Goal: Check status

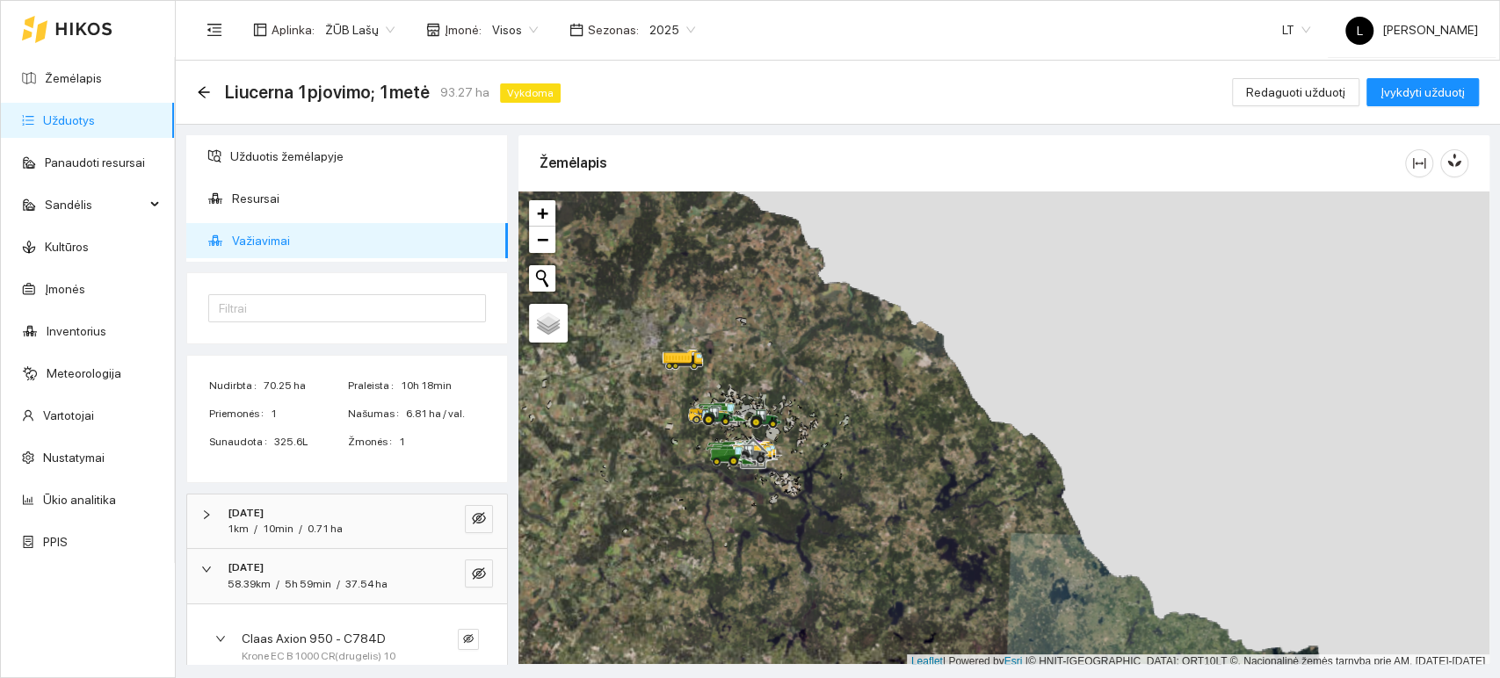
scroll to position [178, 0]
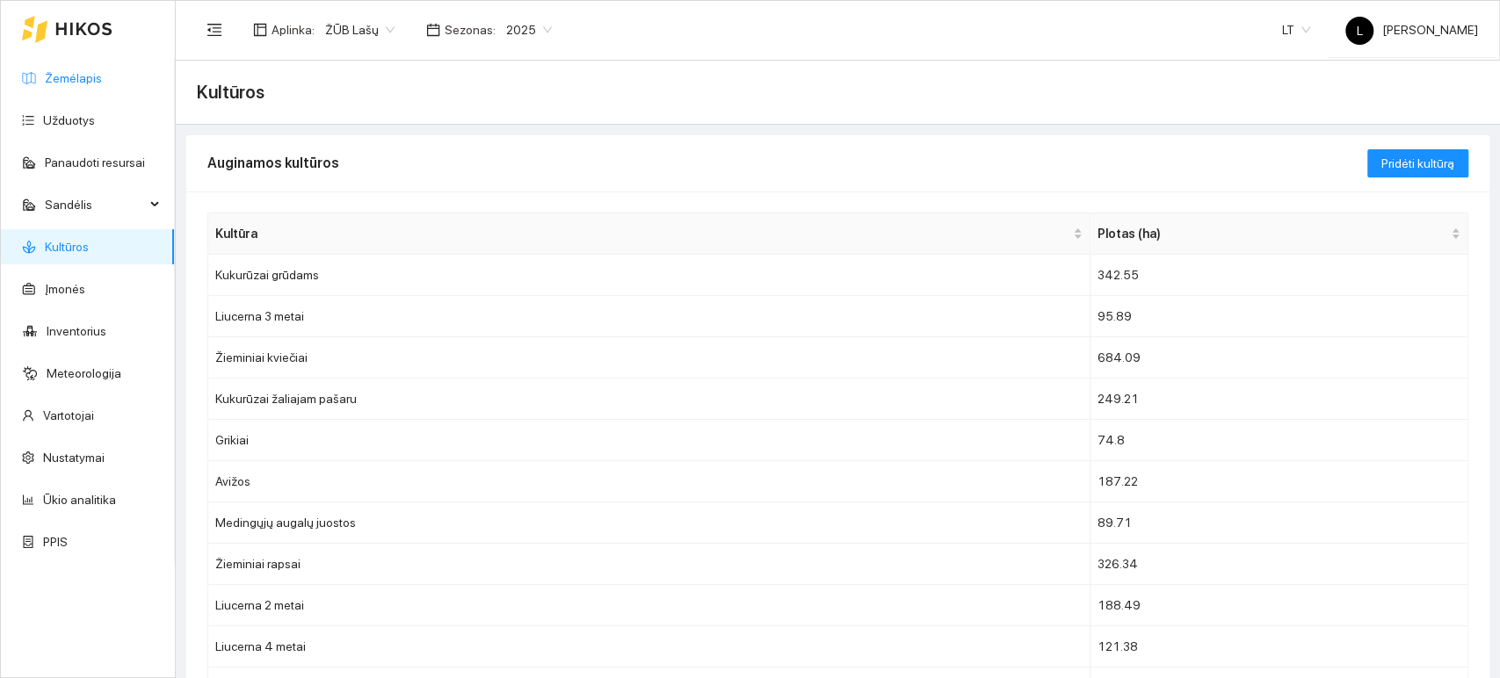
click at [102, 71] on link "Žemėlapis" at bounding box center [73, 78] width 57 height 14
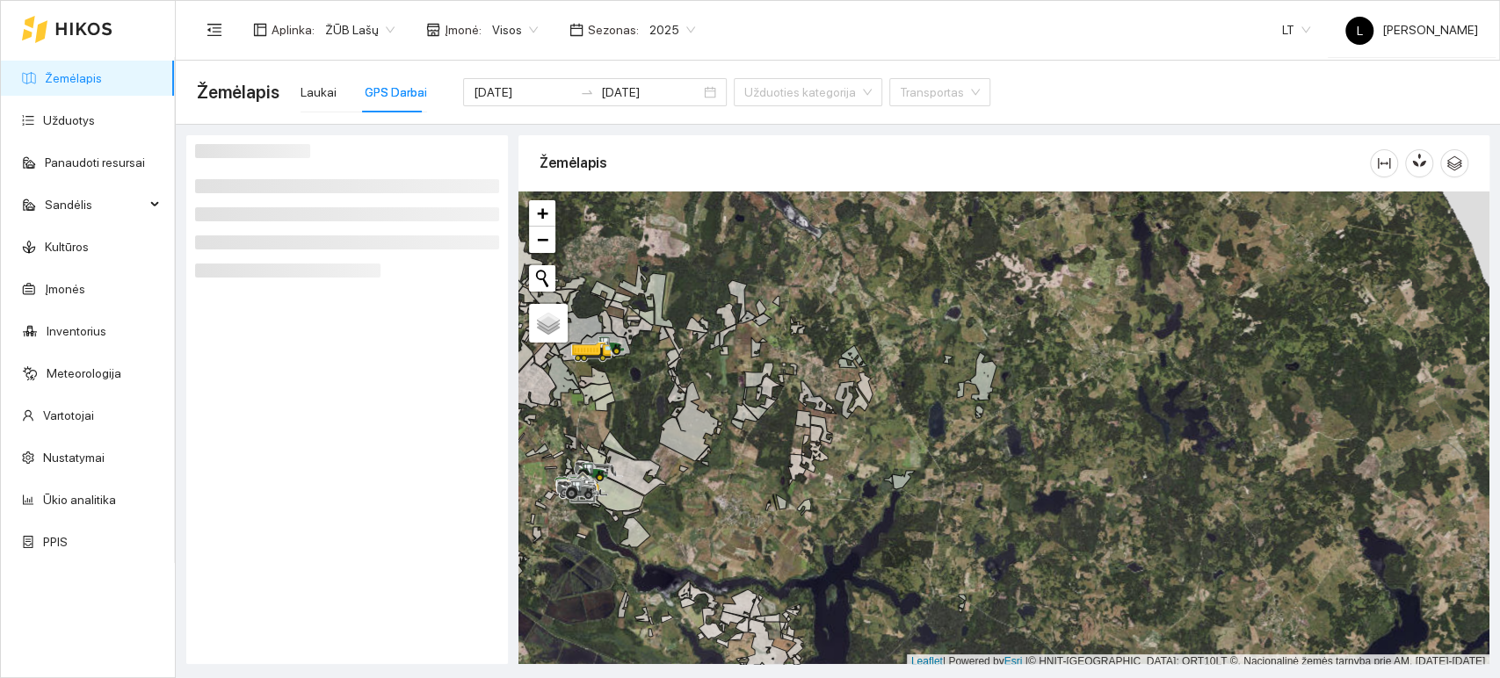
click at [416, 96] on div "GPS Darbai" at bounding box center [396, 92] width 62 height 19
click at [573, 97] on div at bounding box center [587, 92] width 28 height 14
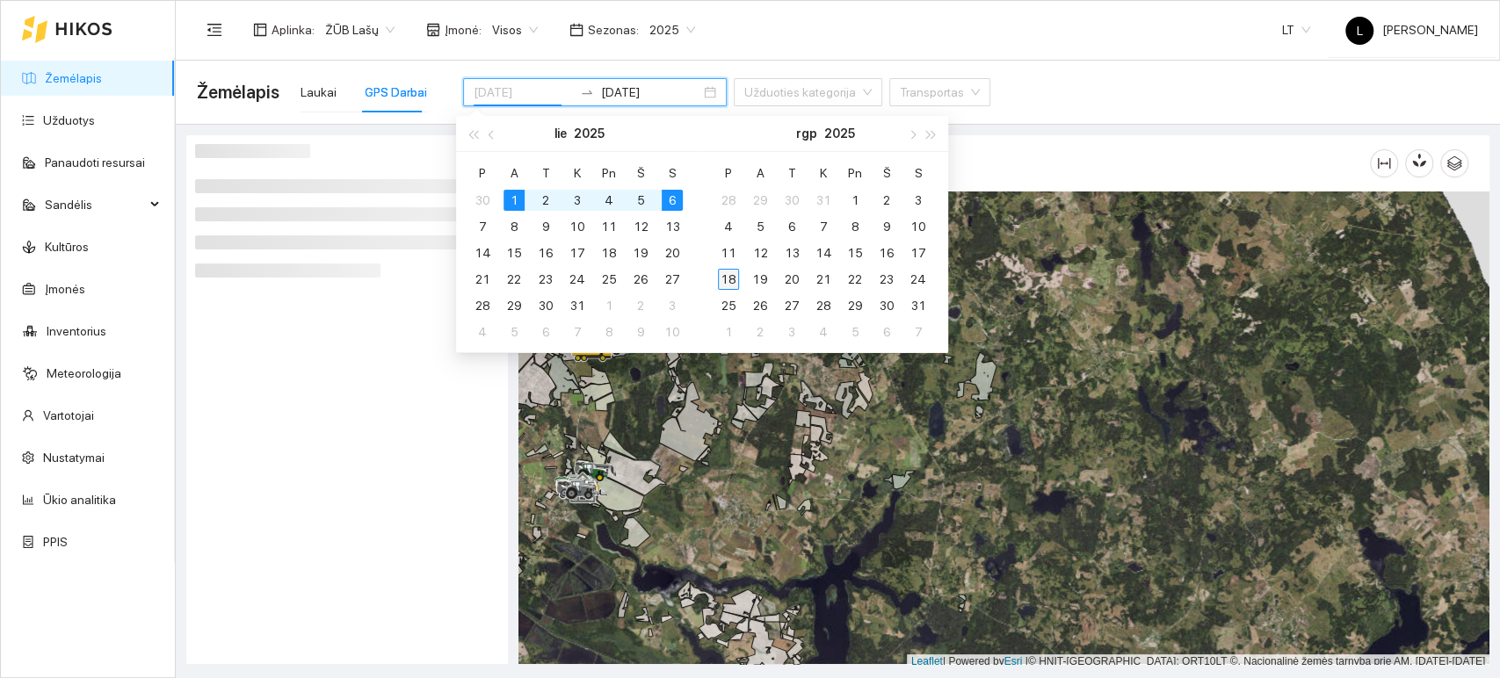
type input "[DATE]"
click at [733, 281] on div "18" at bounding box center [728, 279] width 21 height 21
click at [733, 281] on div "22" at bounding box center [728, 279] width 21 height 21
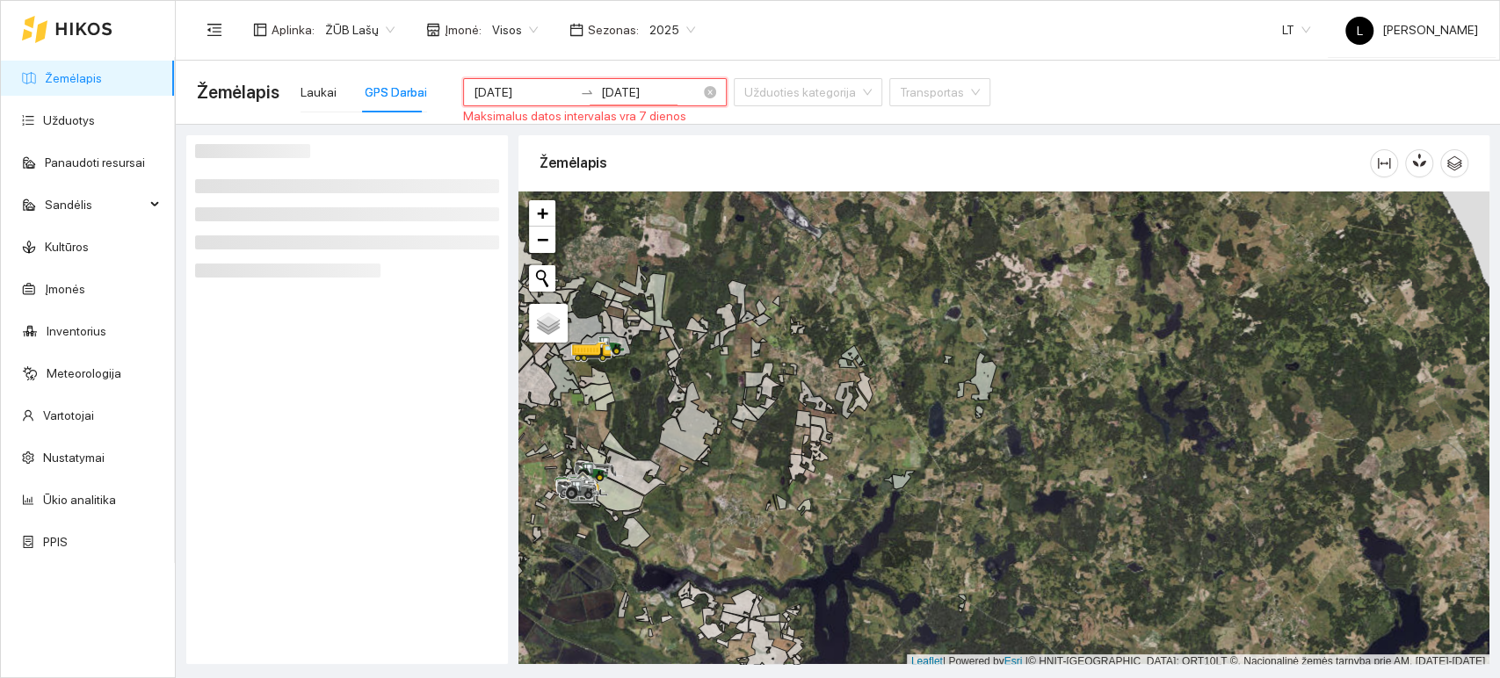
click at [645, 91] on input "2025-09-22" at bounding box center [650, 92] width 99 height 19
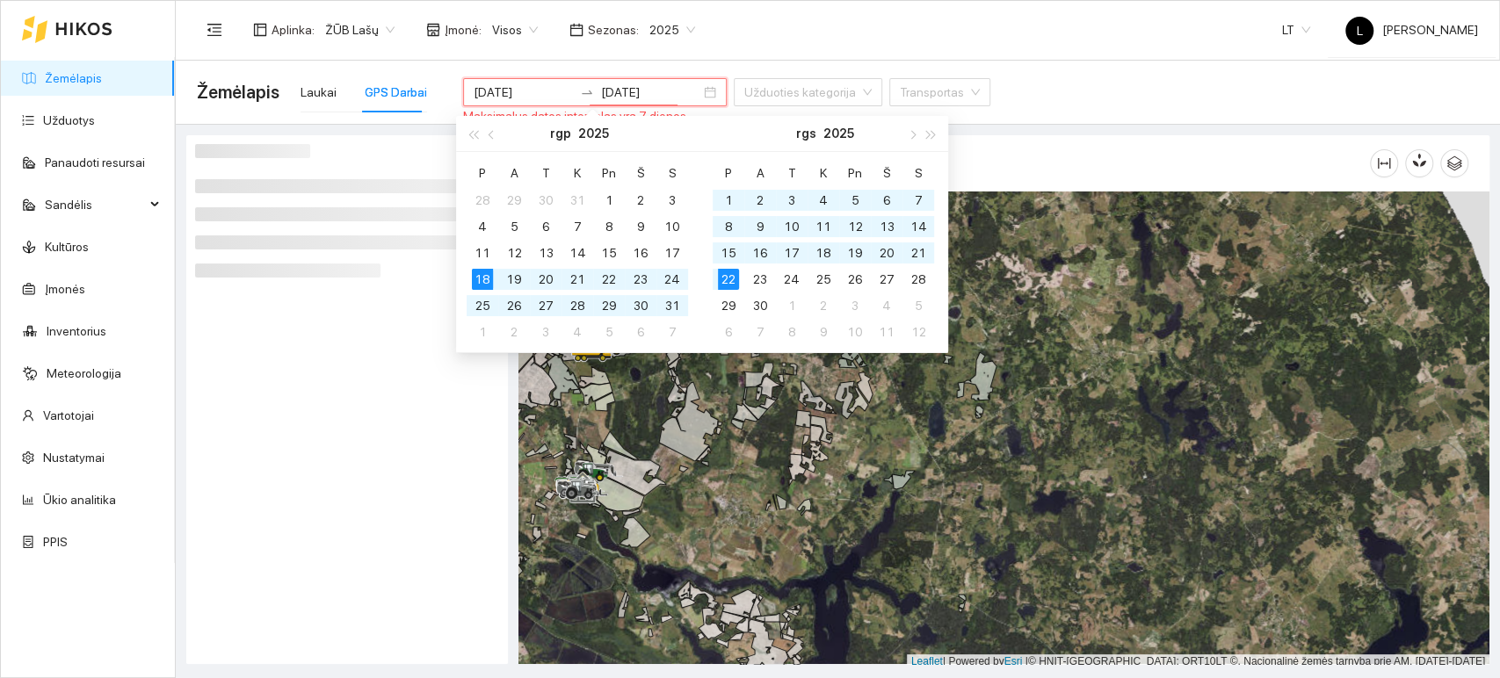
type input "[DATE]"
click at [480, 284] on div "18" at bounding box center [482, 279] width 21 height 21
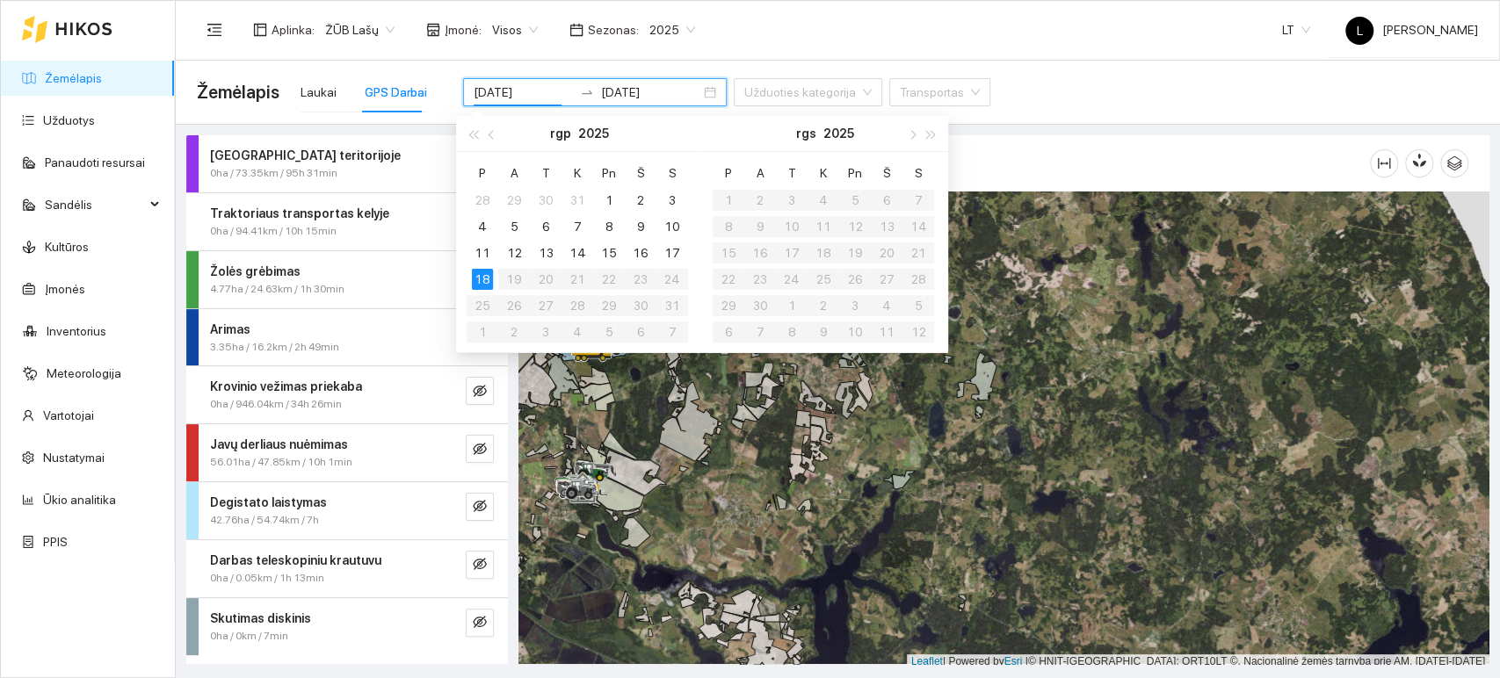
click at [663, 55] on div "Aplinka : ŽŪB Lašų Įmonė : Visos Sezonas : 2025 LT L Lašai Buhalterija" at bounding box center [837, 29] width 1281 height 57
click at [758, 42] on div "Aplinka : ŽŪB Lašų Įmonė : Visos Sezonas : 2025 LT L Lašai Buhalterija" at bounding box center [837, 29] width 1281 height 57
click at [1274, 78] on div "Žemėlapis Laukai GPS Darbai 2025-08-06 2025-08-18 Maksimalus datos intervalas y…" at bounding box center [838, 92] width 1282 height 56
type input "[DATE]"
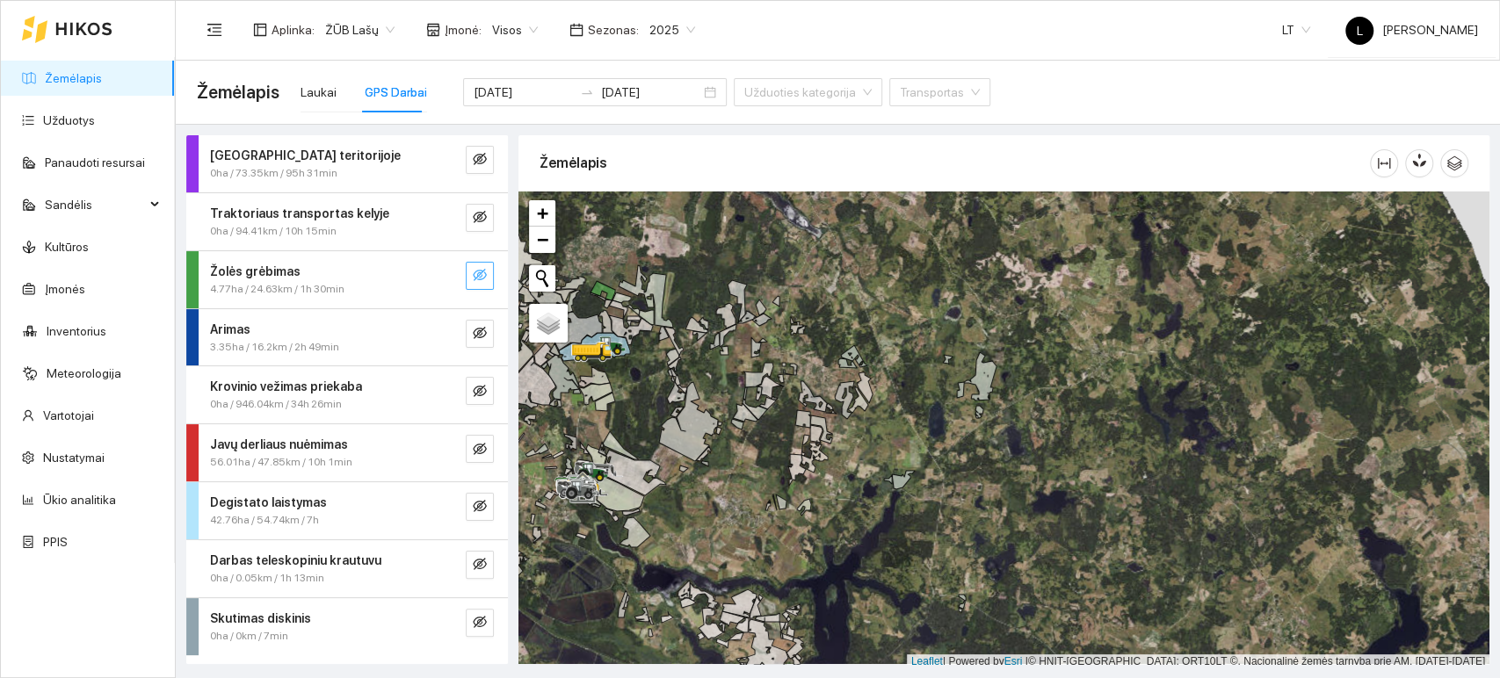
click at [480, 280] on icon "eye-invisible" at bounding box center [480, 275] width 14 height 14
click at [622, 123] on div "Žemėlapis Laukai GPS Darbai 2025-08-18 2025-08-18 Užduoties kategorija Transpor…" at bounding box center [838, 92] width 1282 height 63
click at [485, 282] on span "eye" at bounding box center [480, 276] width 14 height 17
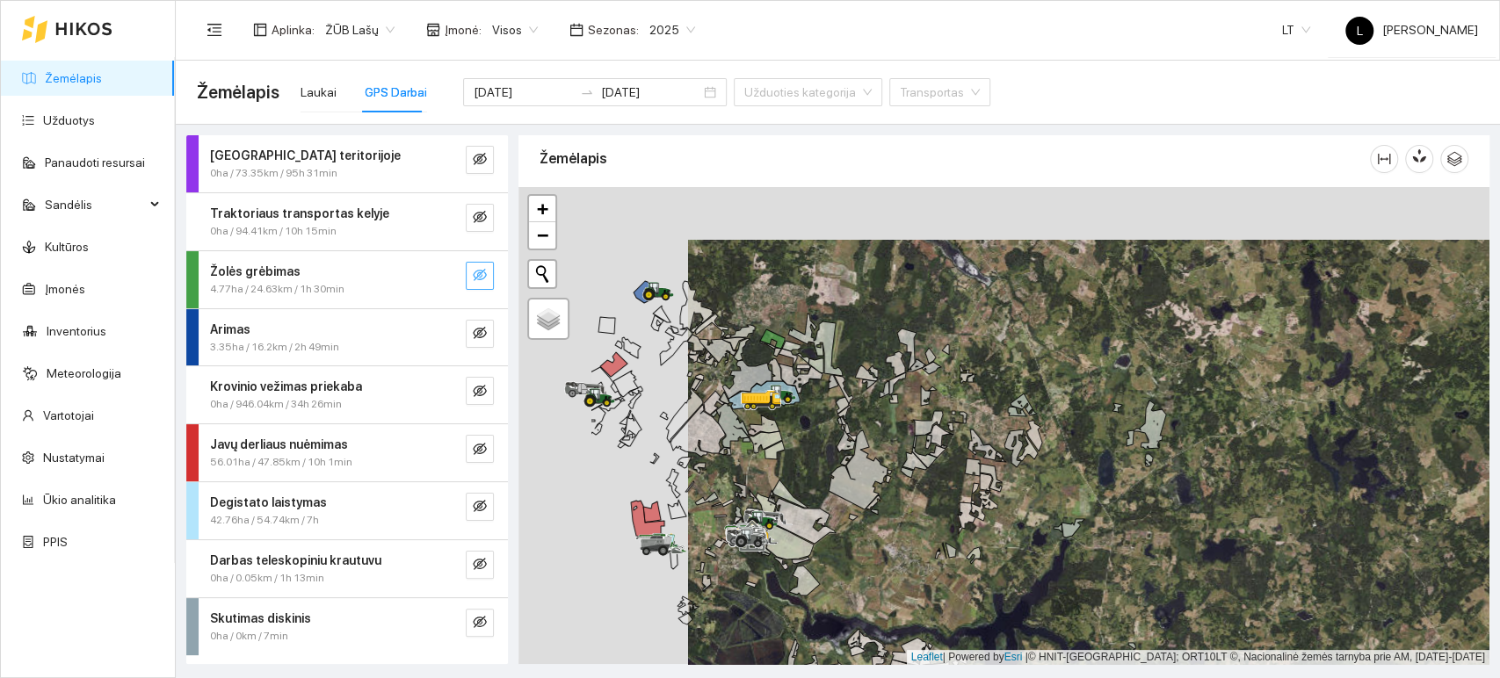
drag, startPoint x: 665, startPoint y: 394, endPoint x: 800, endPoint y: 403, distance: 134.8
click at [833, 446] on div at bounding box center [1003, 426] width 971 height 478
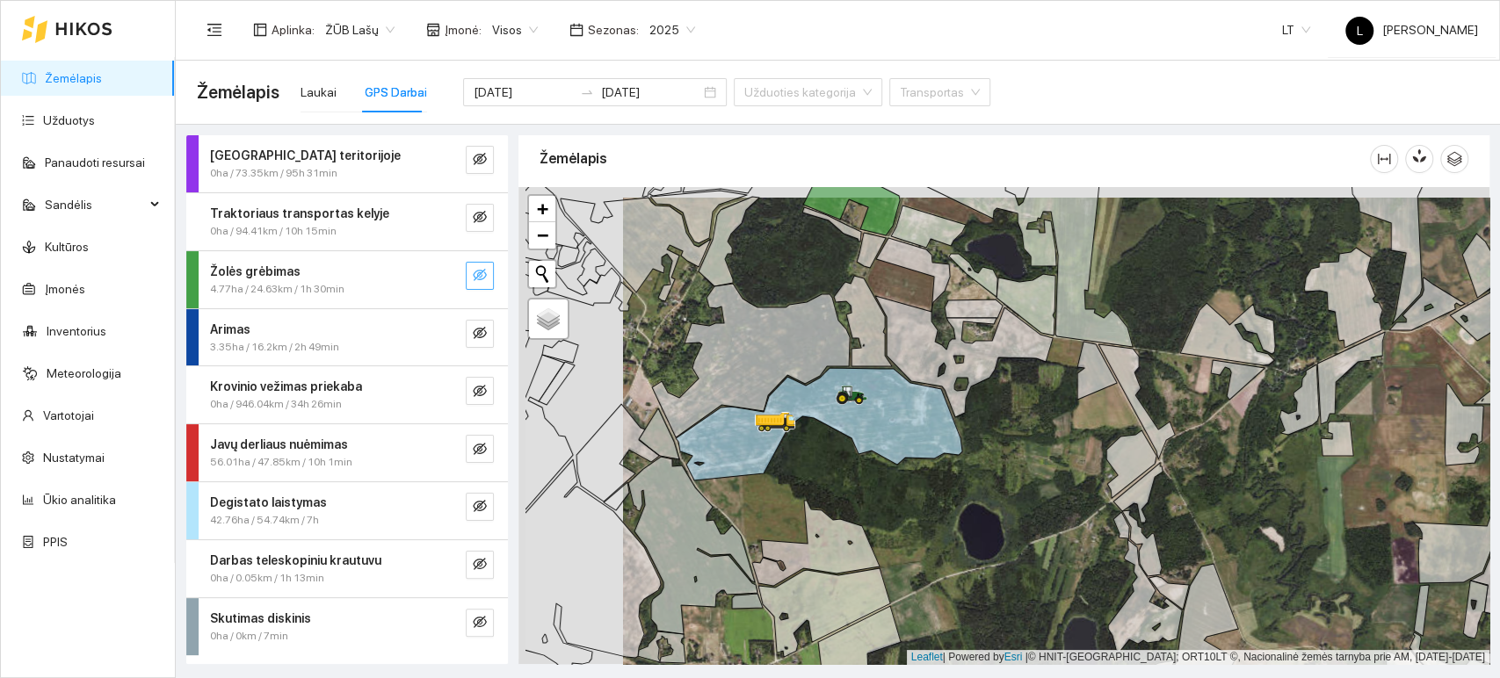
drag, startPoint x: 730, startPoint y: 459, endPoint x: 865, endPoint y: 474, distance: 135.3
click at [865, 474] on div at bounding box center [1003, 426] width 971 height 478
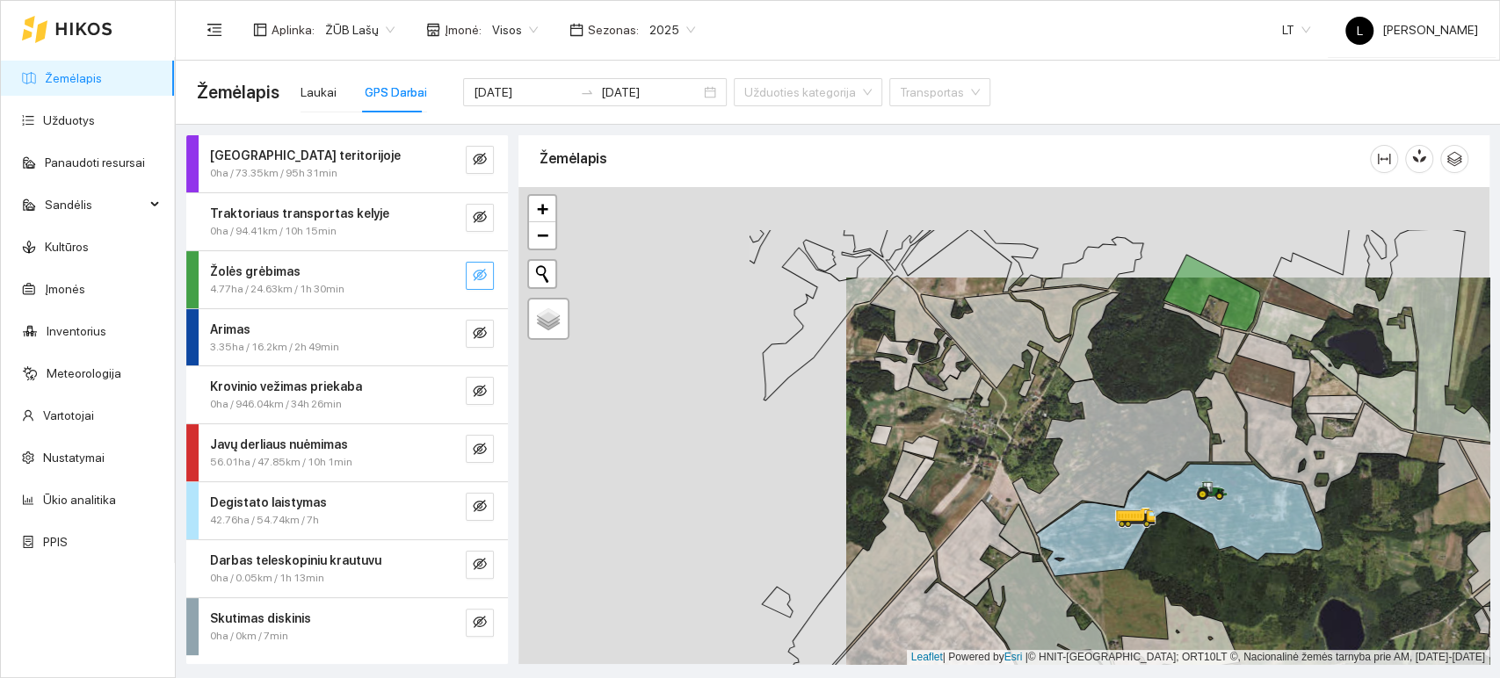
drag, startPoint x: 692, startPoint y: 356, endPoint x: 1112, endPoint y: 448, distance: 430.9
click at [1112, 448] on div at bounding box center [1003, 426] width 971 height 478
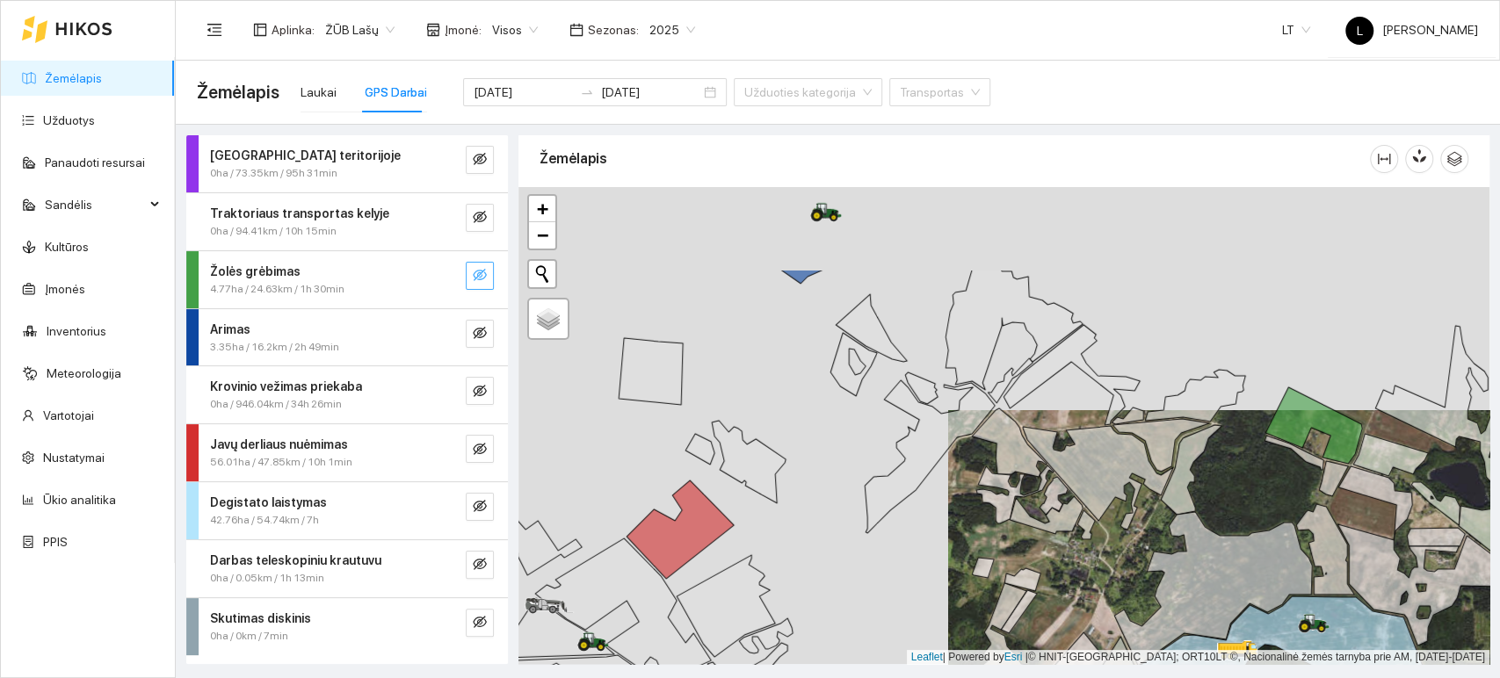
drag, startPoint x: 1012, startPoint y: 482, endPoint x: 997, endPoint y: 504, distance: 26.6
click at [998, 508] on div at bounding box center [1003, 426] width 971 height 478
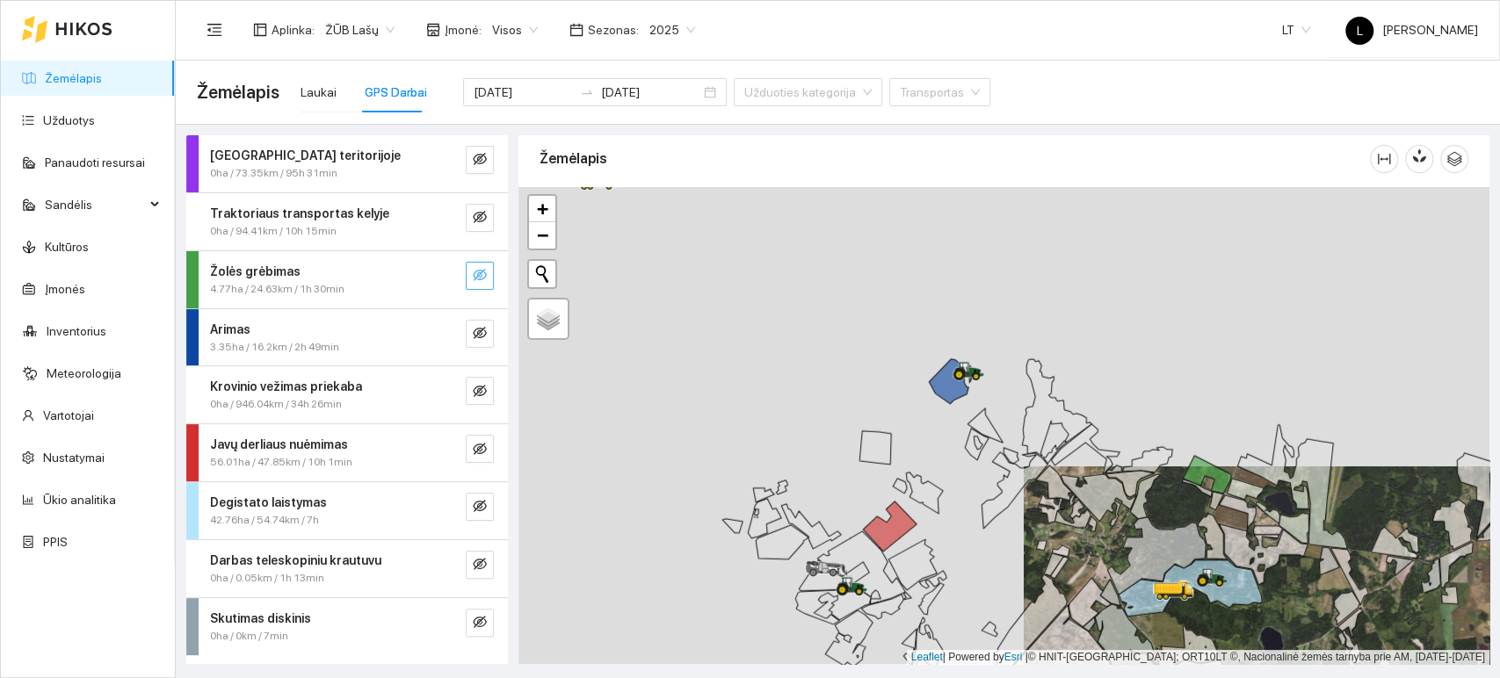
drag, startPoint x: 967, startPoint y: 350, endPoint x: 970, endPoint y: 367, distance: 17.9
click at [970, 368] on div at bounding box center [1003, 426] width 971 height 478
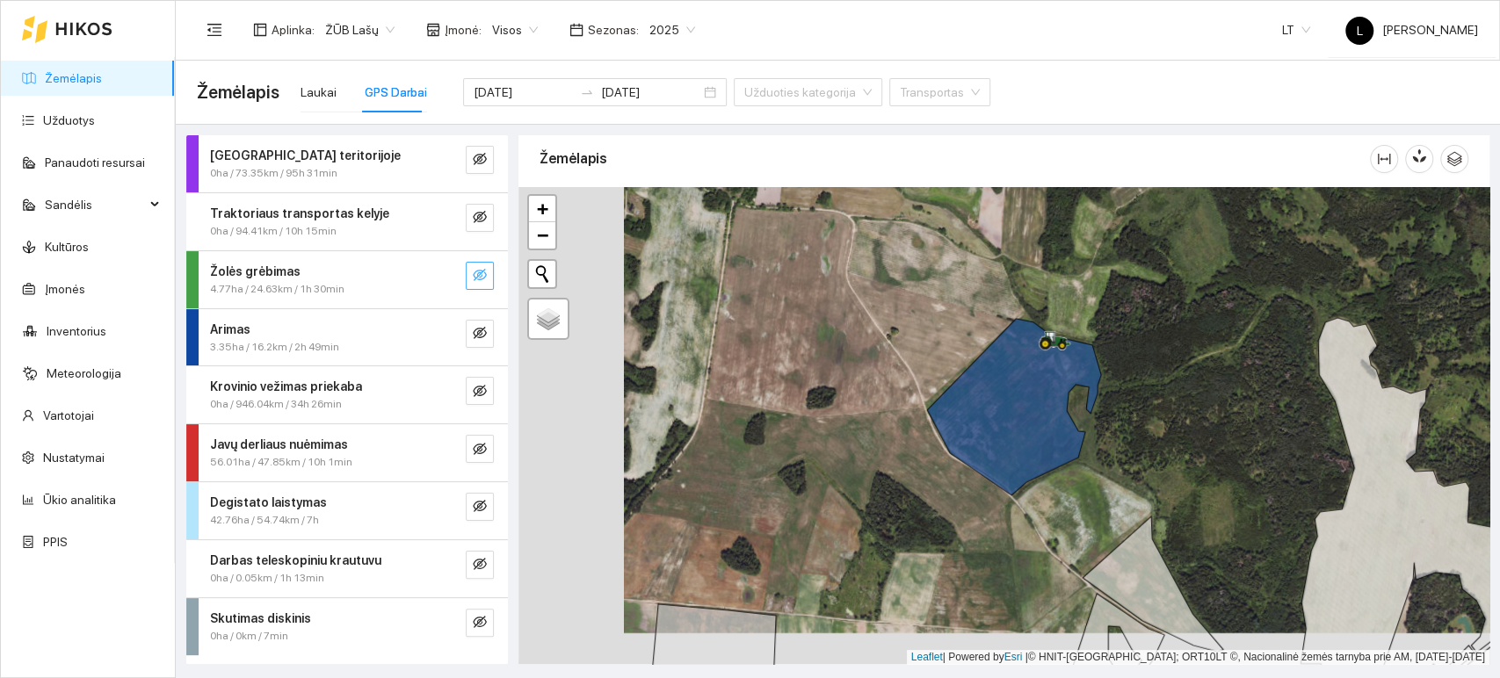
drag, startPoint x: 858, startPoint y: 542, endPoint x: 1076, endPoint y: 489, distance: 224.4
click at [1076, 489] on div at bounding box center [1003, 426] width 971 height 478
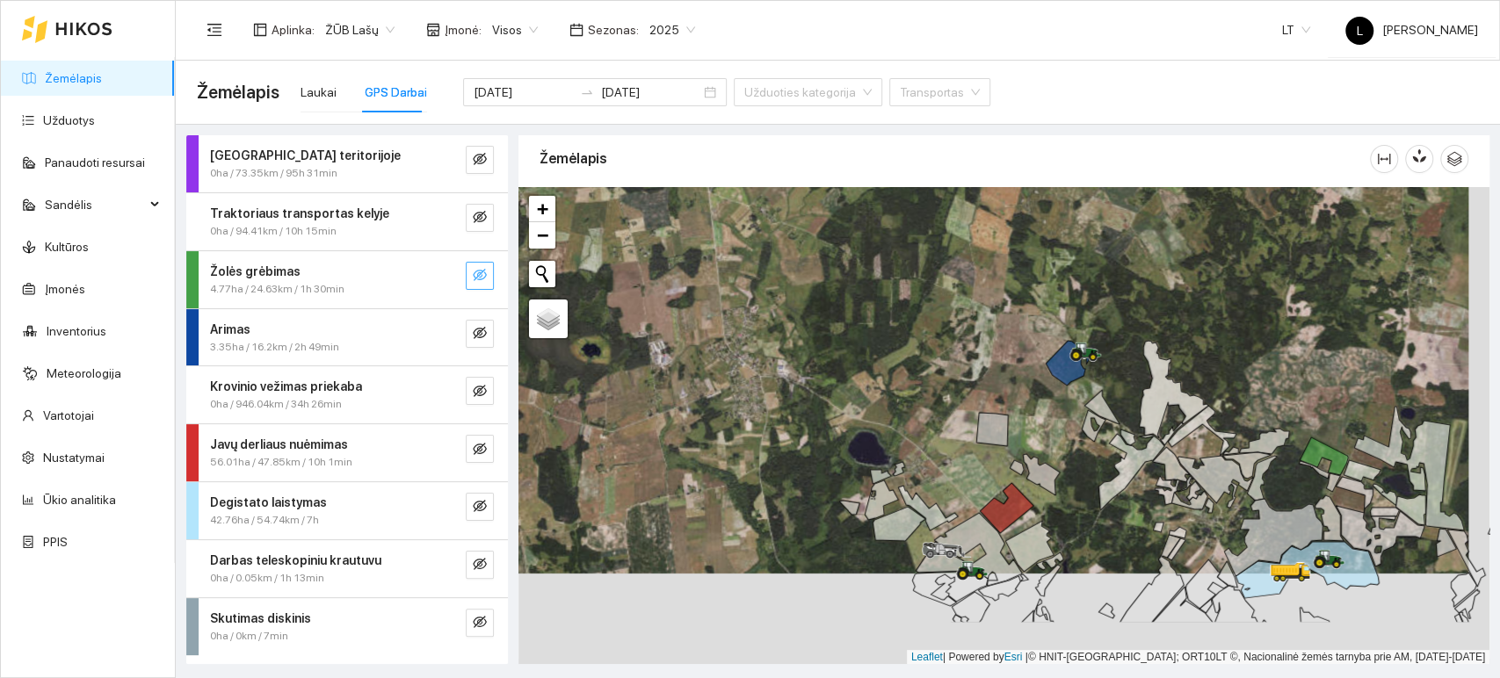
drag, startPoint x: 1135, startPoint y: 503, endPoint x: 1110, endPoint y: 431, distance: 76.4
click at [1105, 402] on div at bounding box center [1003, 426] width 971 height 478
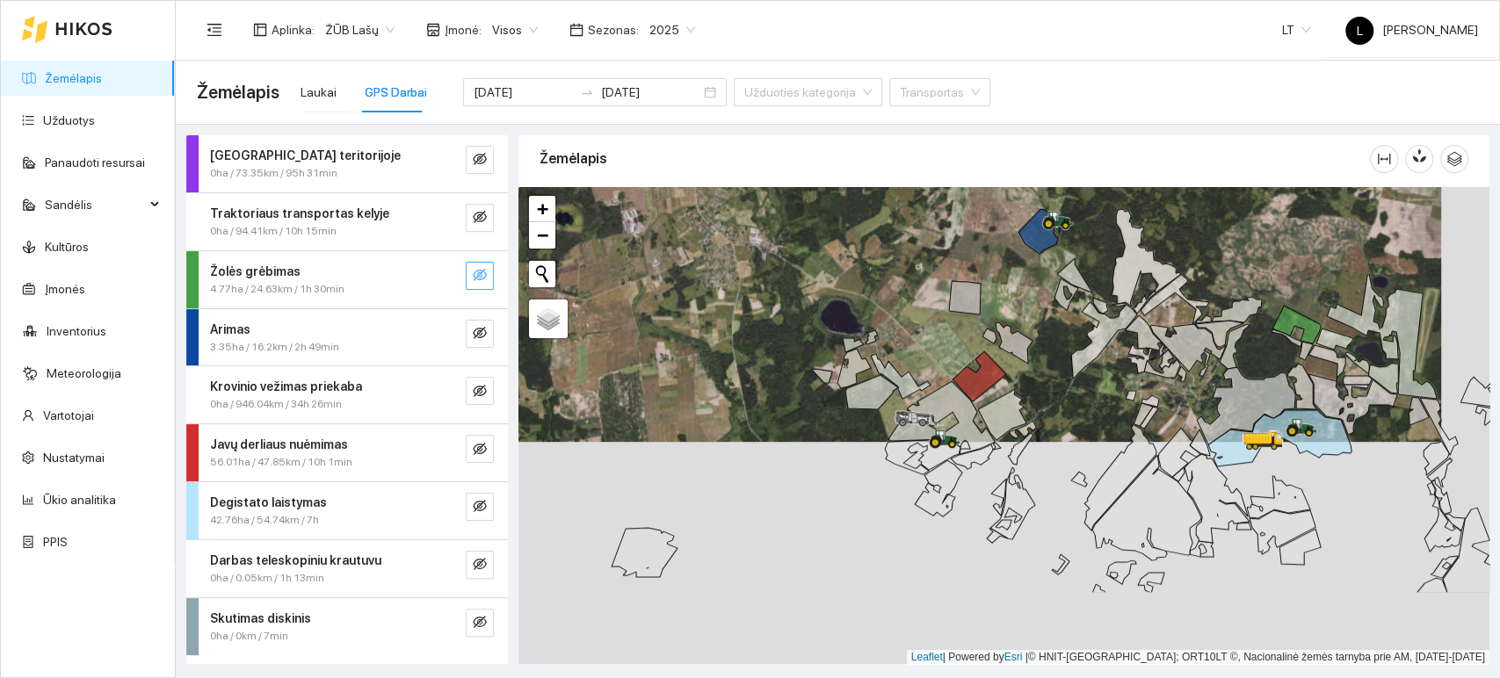
drag, startPoint x: 1127, startPoint y: 563, endPoint x: 1104, endPoint y: 428, distance: 137.4
click at [1107, 431] on div at bounding box center [1003, 426] width 971 height 478
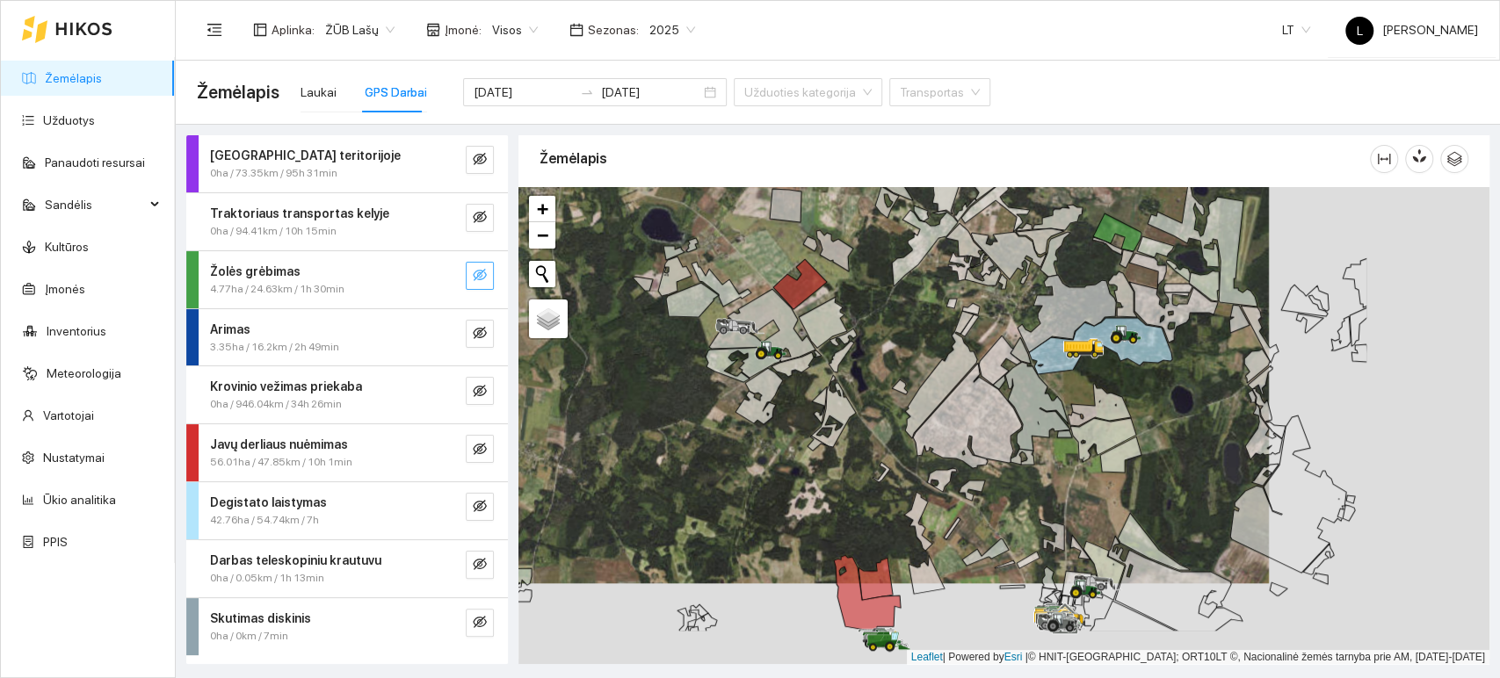
drag, startPoint x: 1112, startPoint y: 480, endPoint x: 888, endPoint y: 399, distance: 238.2
click at [888, 395] on div at bounding box center [1003, 426] width 971 height 478
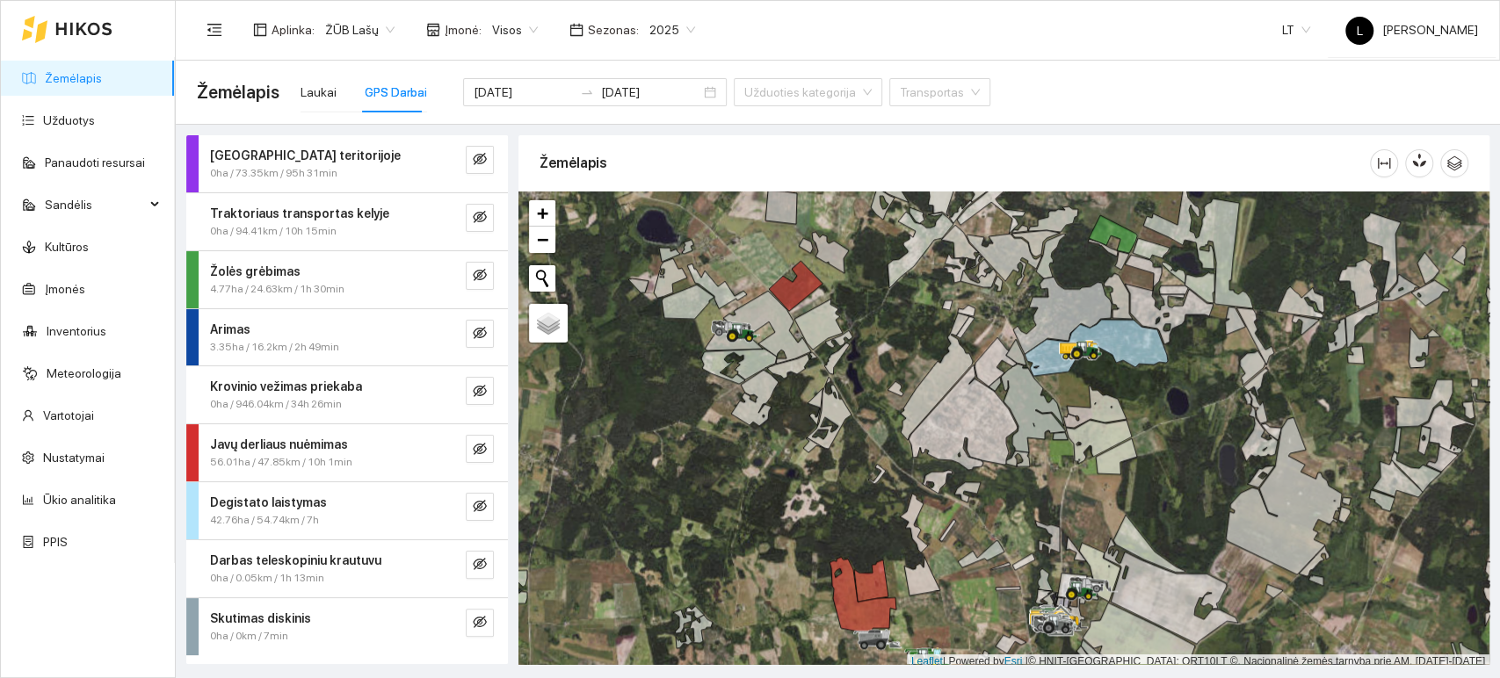
scroll to position [4, 0]
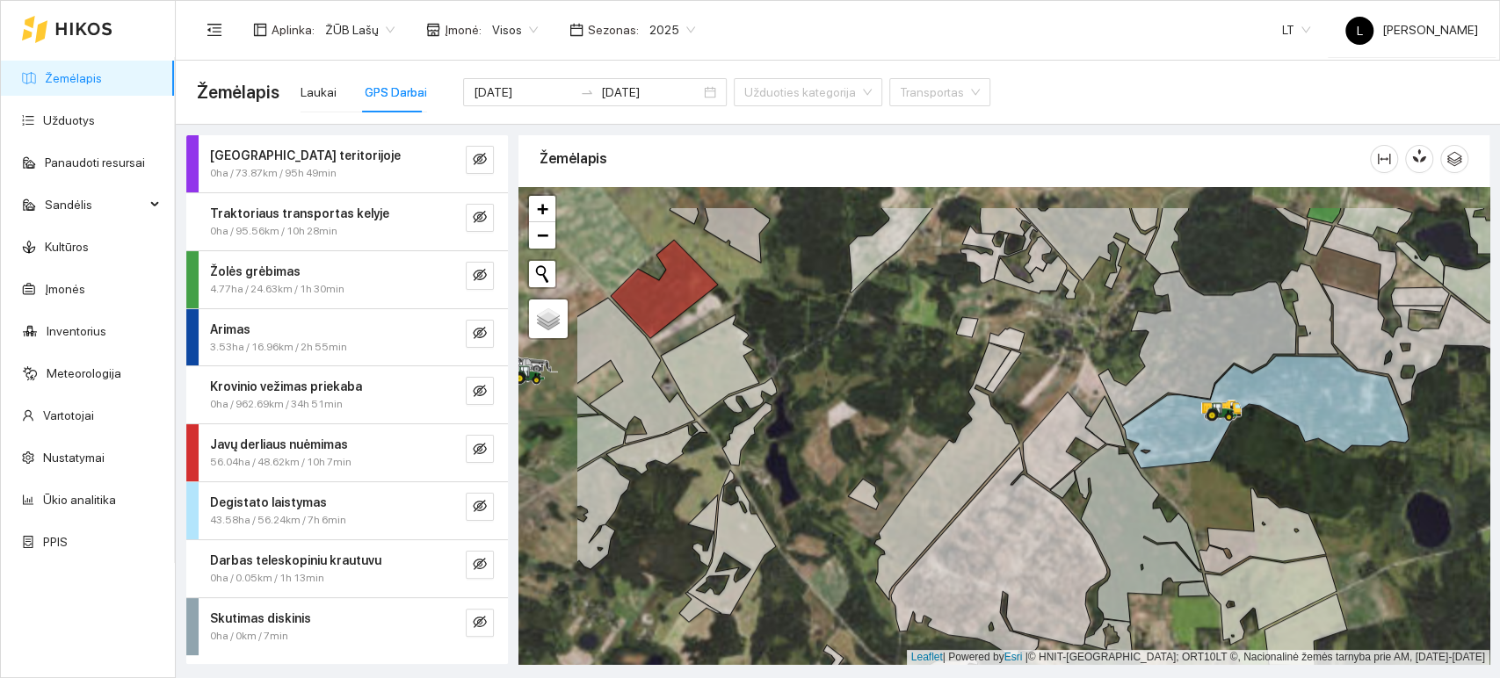
drag, startPoint x: 1063, startPoint y: 415, endPoint x: 1102, endPoint y: 438, distance: 44.9
click at [1102, 438] on icon at bounding box center [1064, 441] width 83 height 98
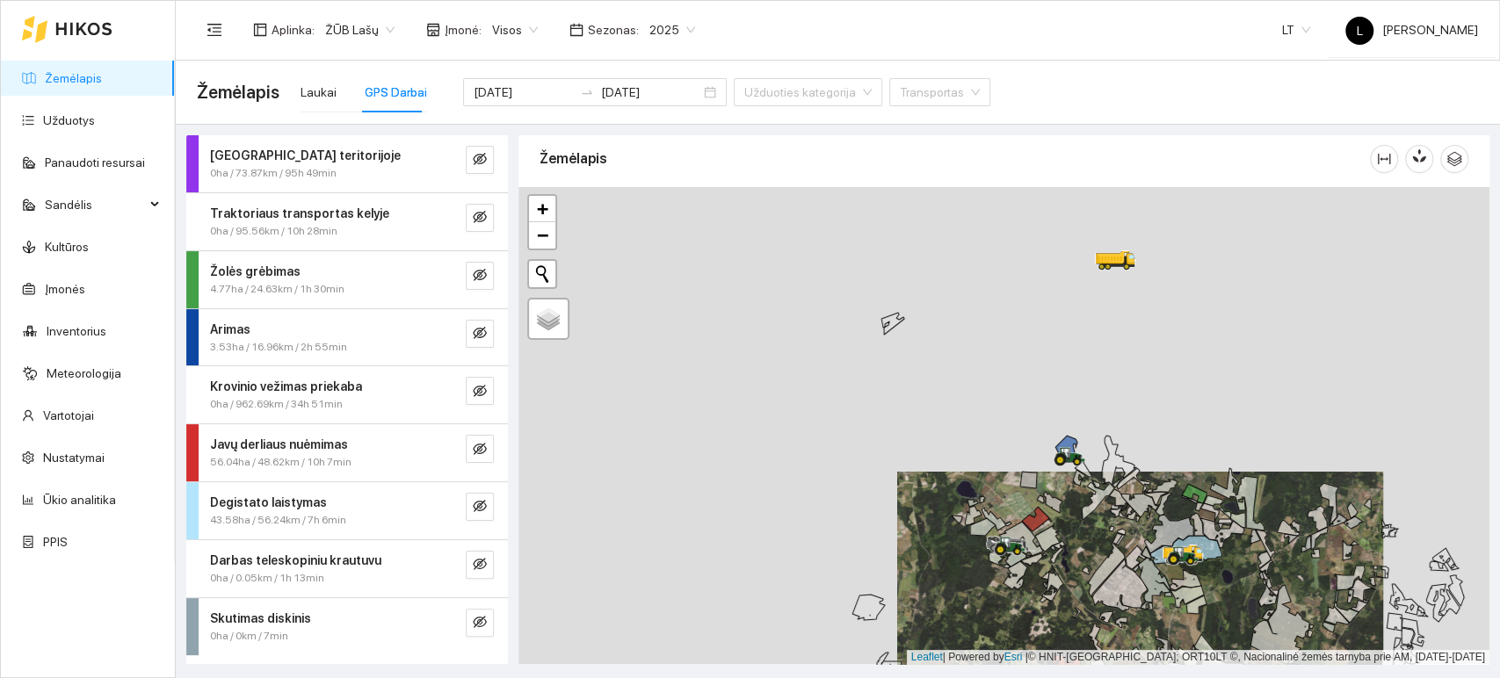
drag, startPoint x: 733, startPoint y: 289, endPoint x: 979, endPoint y: 431, distance: 283.8
click at [979, 431] on div at bounding box center [1003, 426] width 971 height 478
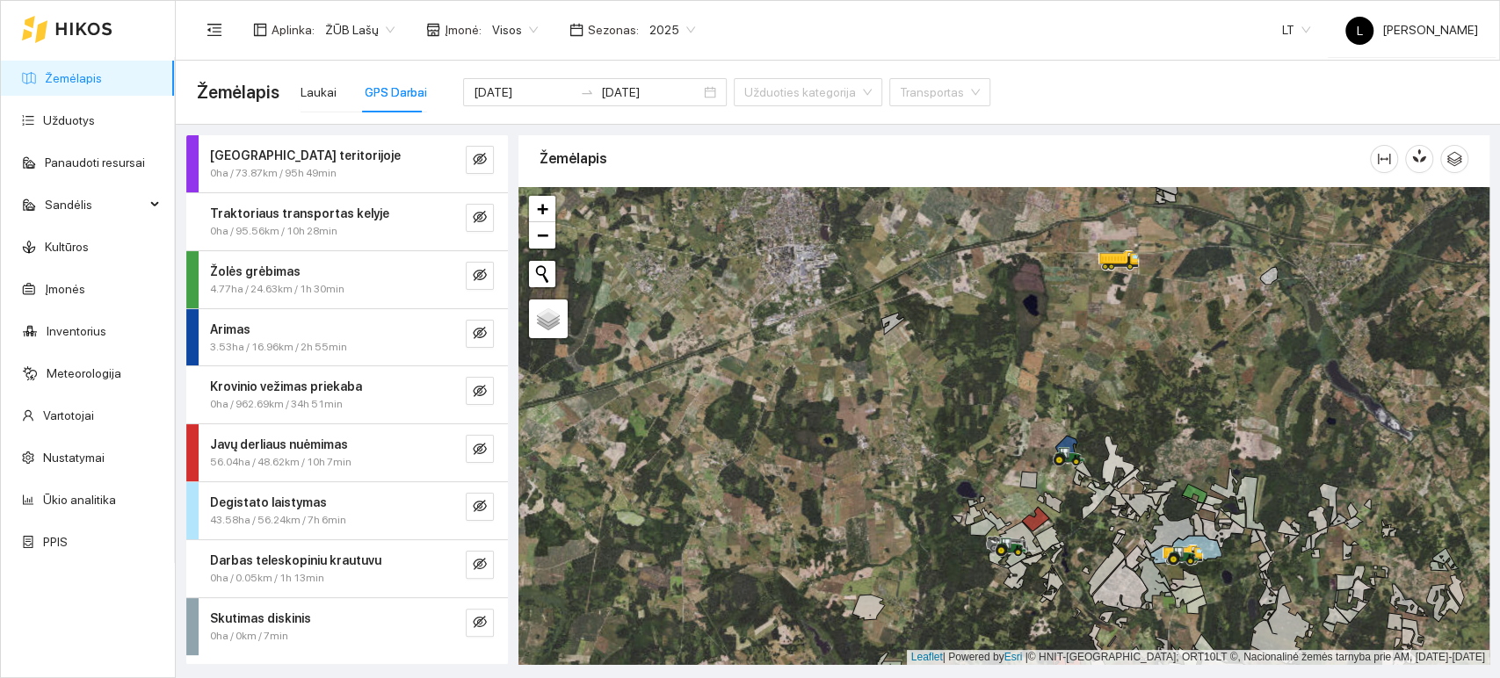
drag, startPoint x: 1207, startPoint y: 393, endPoint x: 1178, endPoint y: 306, distance: 91.7
click at [1178, 306] on div at bounding box center [1003, 426] width 971 height 478
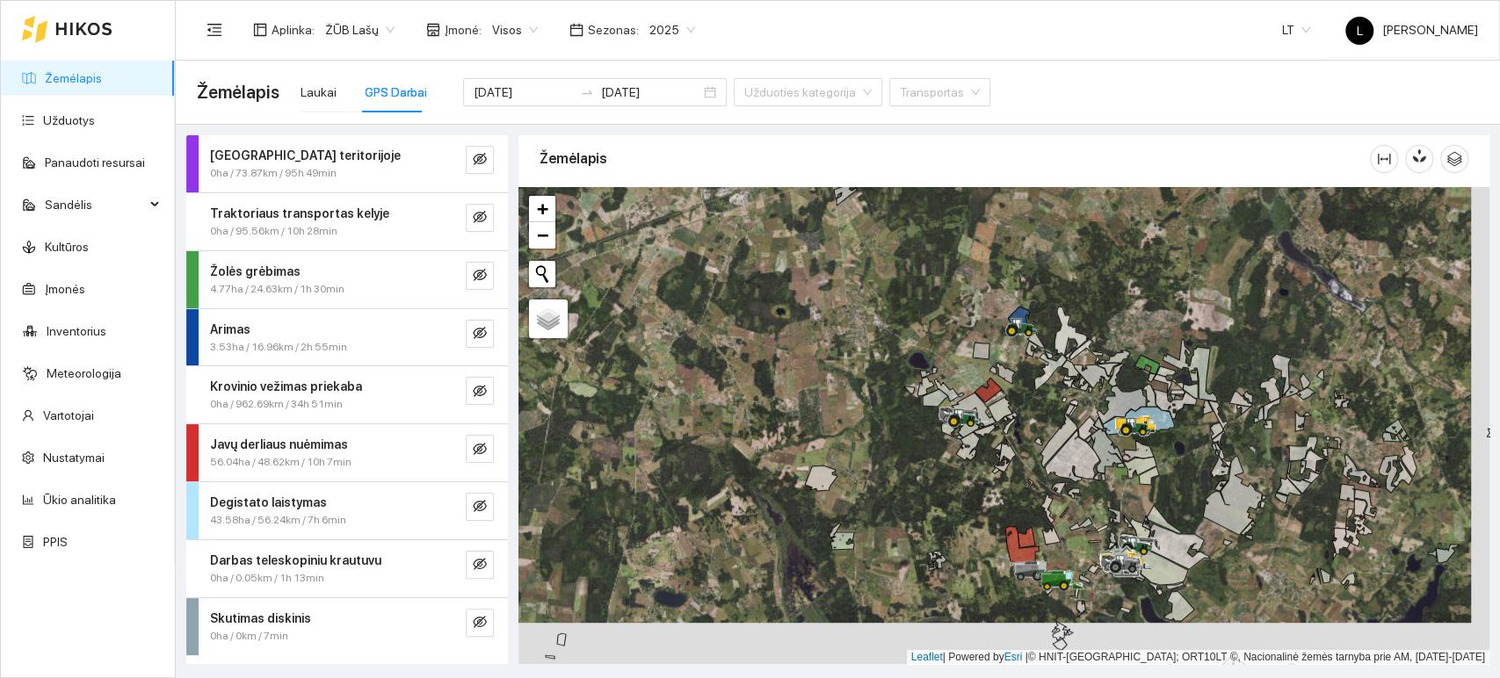
drag, startPoint x: 1054, startPoint y: 483, endPoint x: 1003, endPoint y: 439, distance: 67.3
click at [1040, 404] on icon at bounding box center [1058, 436] width 37 height 64
